Goal: Find specific page/section: Locate a particular part of the current website

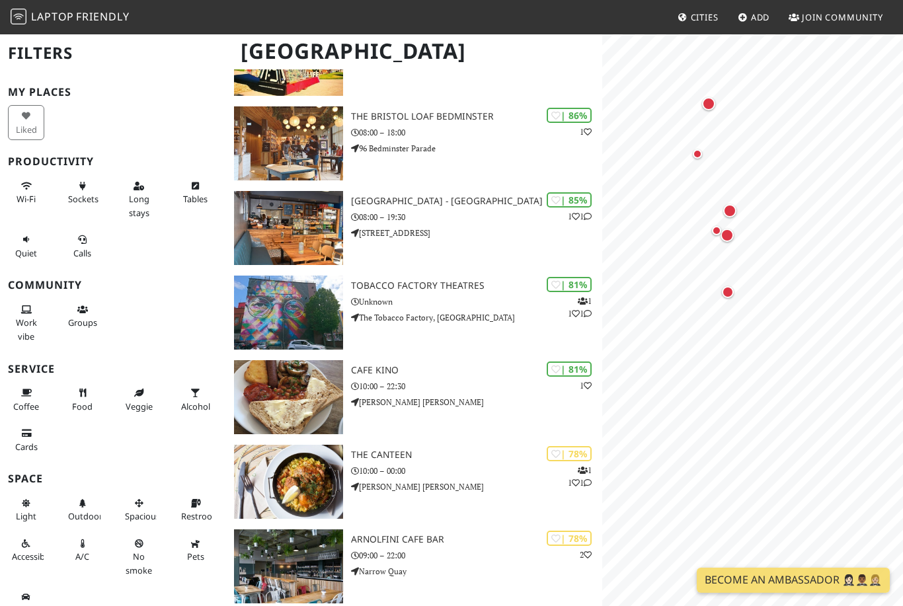
click at [722, 301] on div "Map marker" at bounding box center [728, 292] width 26 height 26
click at [731, 235] on div "Map marker" at bounding box center [726, 235] width 13 height 13
click at [742, 159] on link "Hotplate" at bounding box center [726, 159] width 63 height 16
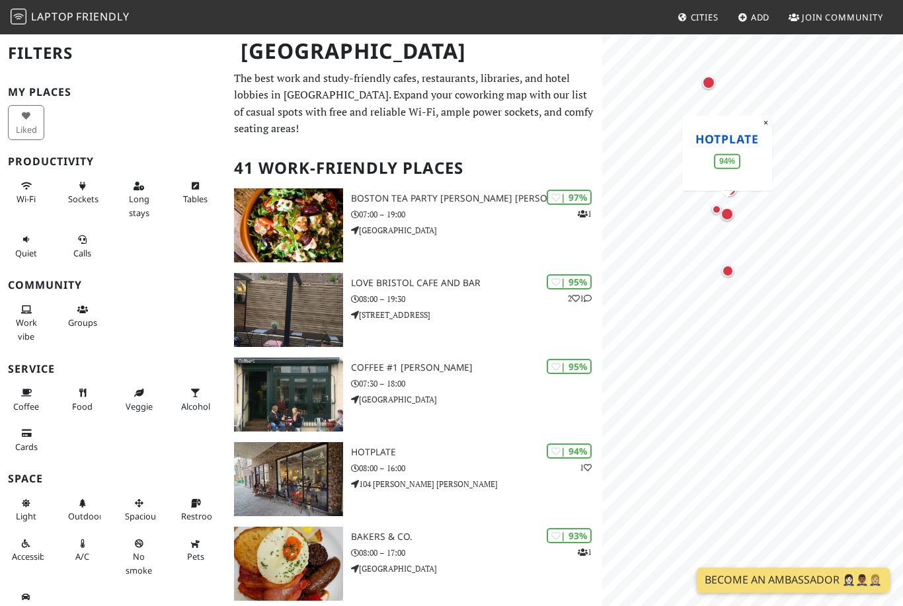
scroll to position [632, 0]
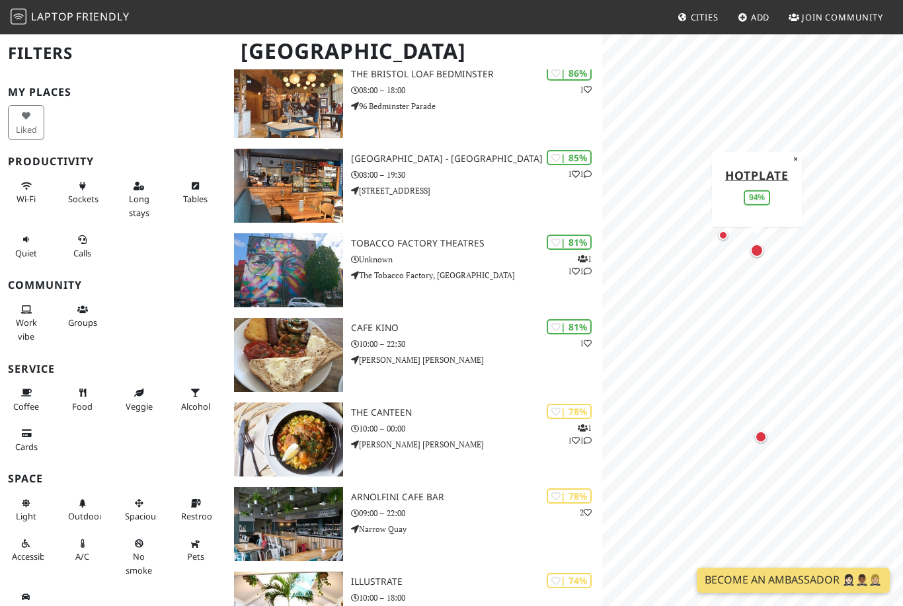
click at [717, 240] on div "Map marker" at bounding box center [723, 235] width 26 height 26
click at [733, 527] on div "Map marker" at bounding box center [734, 526] width 12 height 12
click at [731, 180] on div "Map marker" at bounding box center [736, 176] width 13 height 13
click at [743, 304] on div "Map marker" at bounding box center [748, 302] width 12 height 12
click at [872, 397] on div "Map marker" at bounding box center [875, 394] width 12 height 12
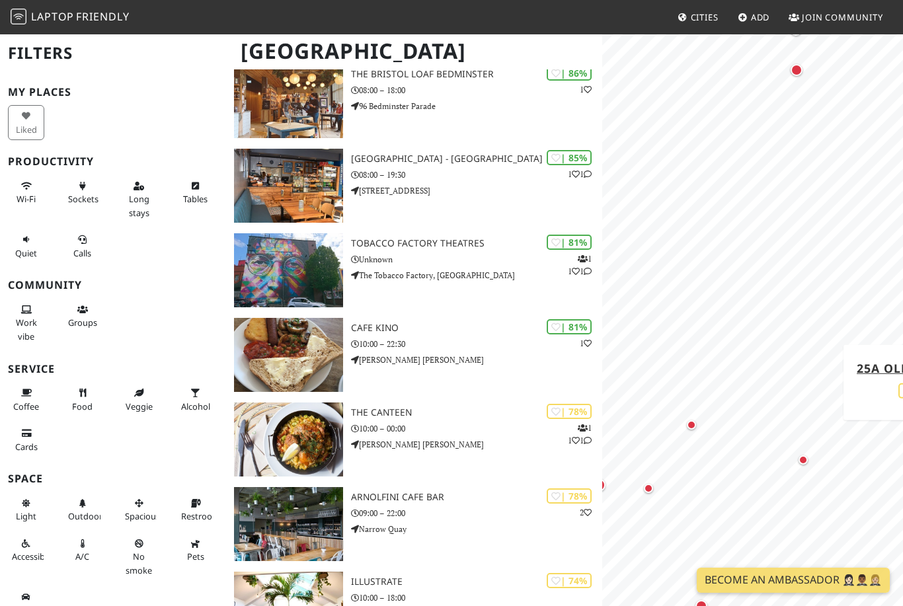
click at [695, 430] on div "Map marker" at bounding box center [691, 425] width 26 height 26
